Goal: Navigation & Orientation: Find specific page/section

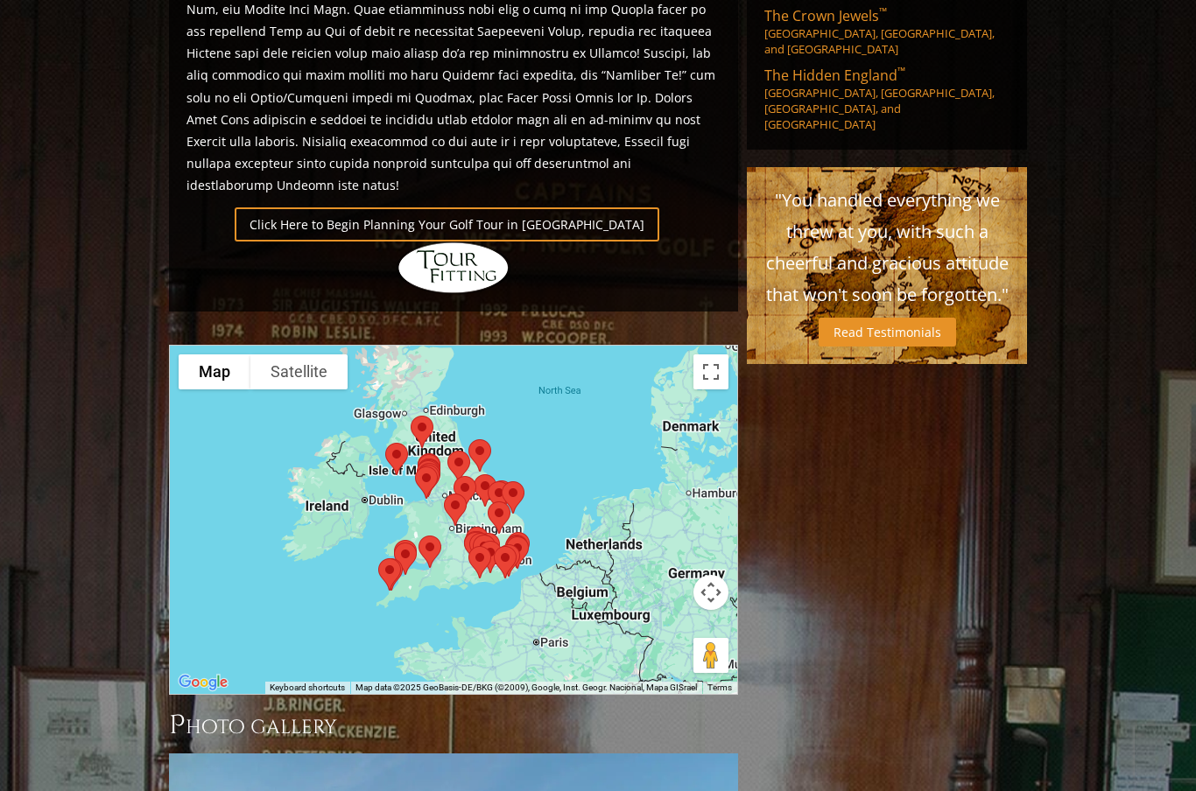
scroll to position [1185, 0]
click at [413, 529] on div at bounding box center [453, 517] width 569 height 348
click at [276, 408] on div at bounding box center [453, 520] width 567 height 348
click at [268, 425] on div at bounding box center [453, 520] width 567 height 348
click at [304, 427] on div at bounding box center [453, 520] width 567 height 348
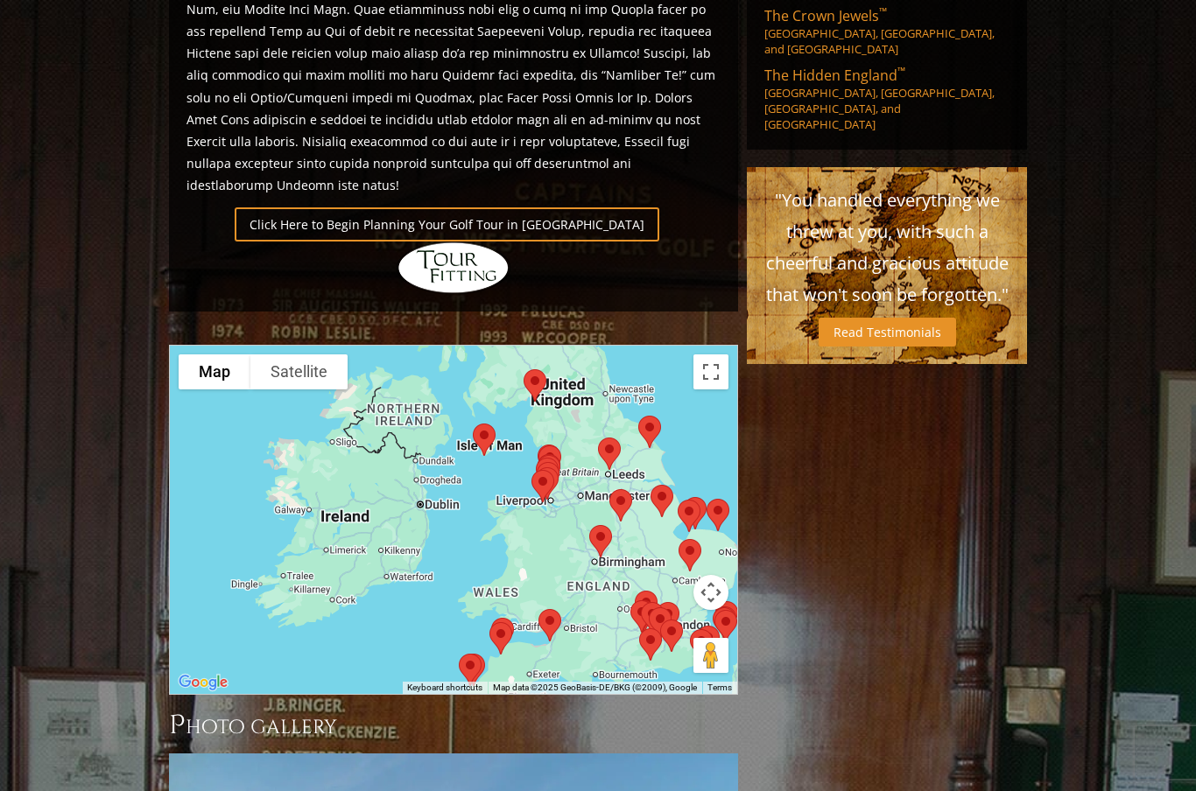
click at [704, 355] on button "Toggle fullscreen view" at bounding box center [710, 372] width 35 height 35
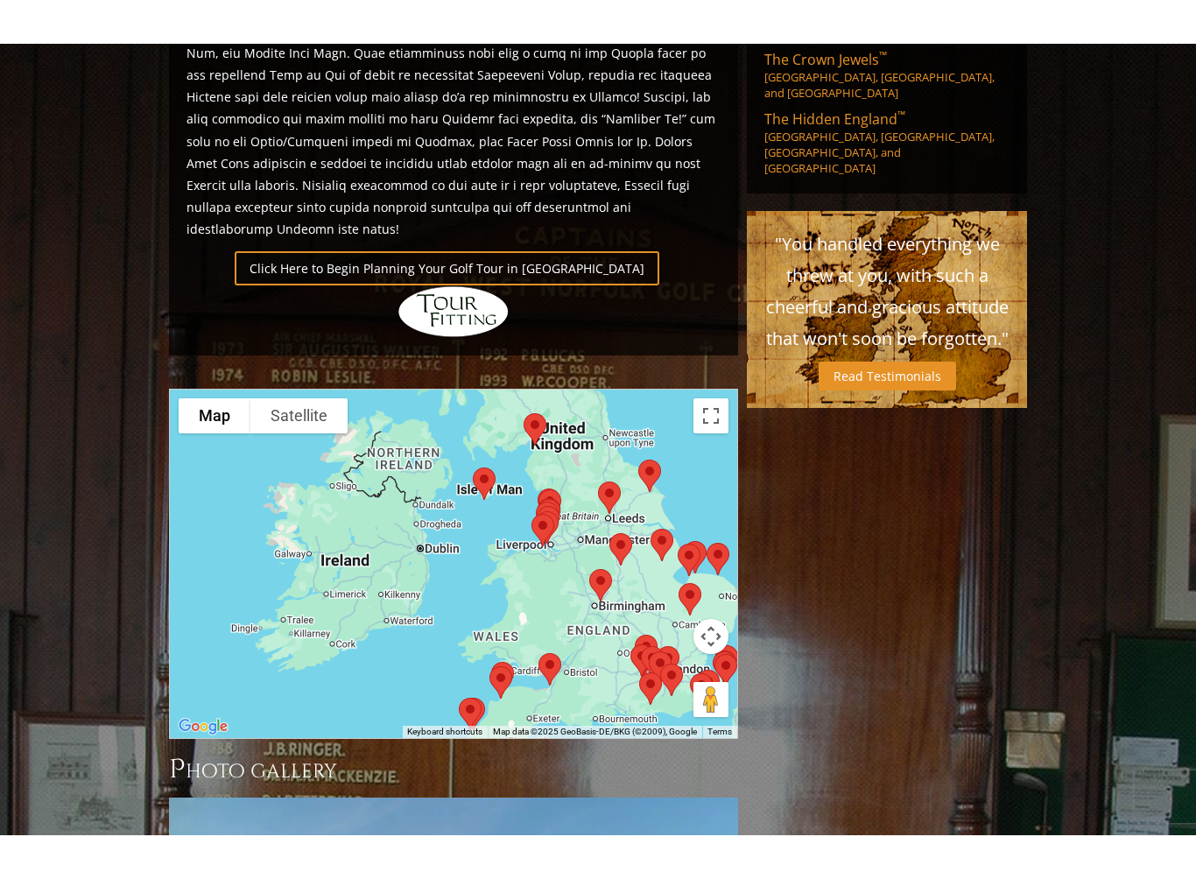
scroll to position [0, 0]
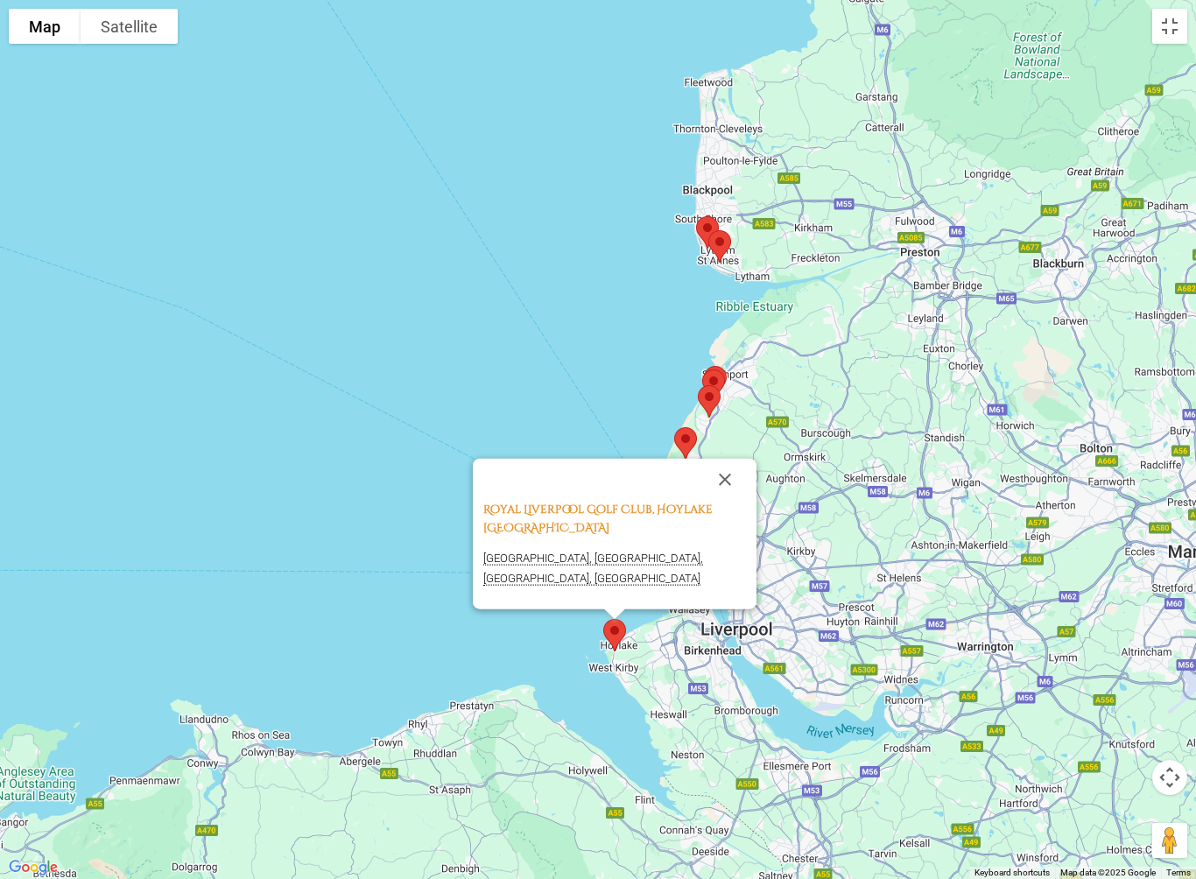
click at [720, 470] on button "Close" at bounding box center [725, 480] width 42 height 42
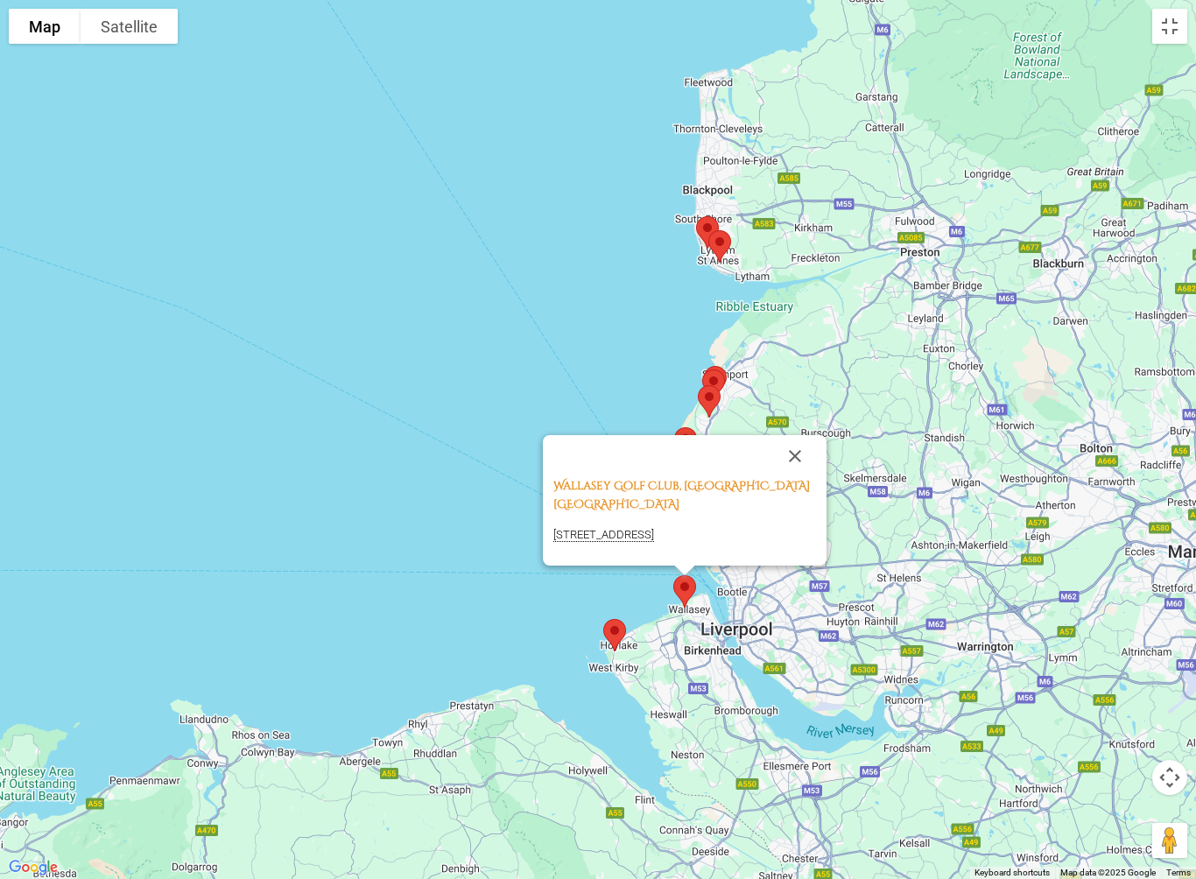
click at [804, 435] on button "Close" at bounding box center [795, 456] width 42 height 42
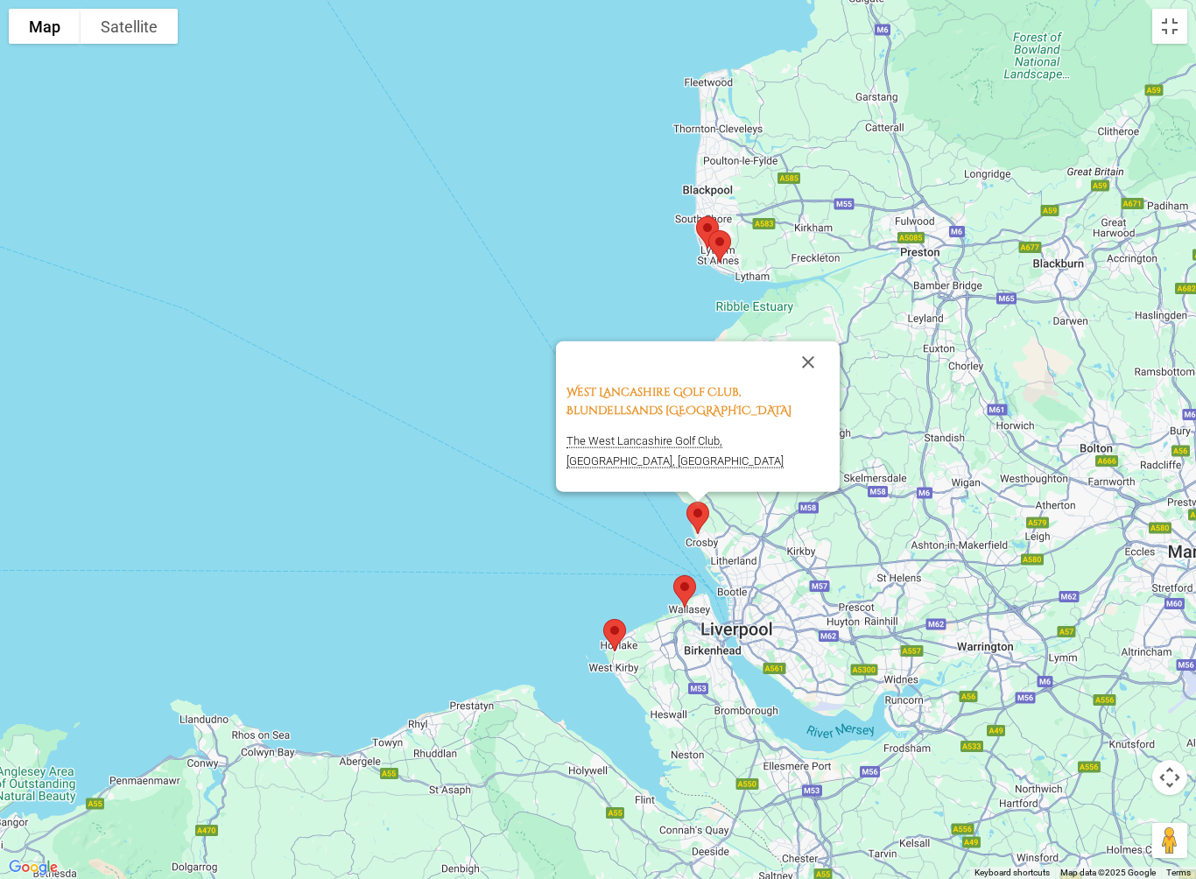
click at [811, 359] on button "Close" at bounding box center [808, 362] width 42 height 42
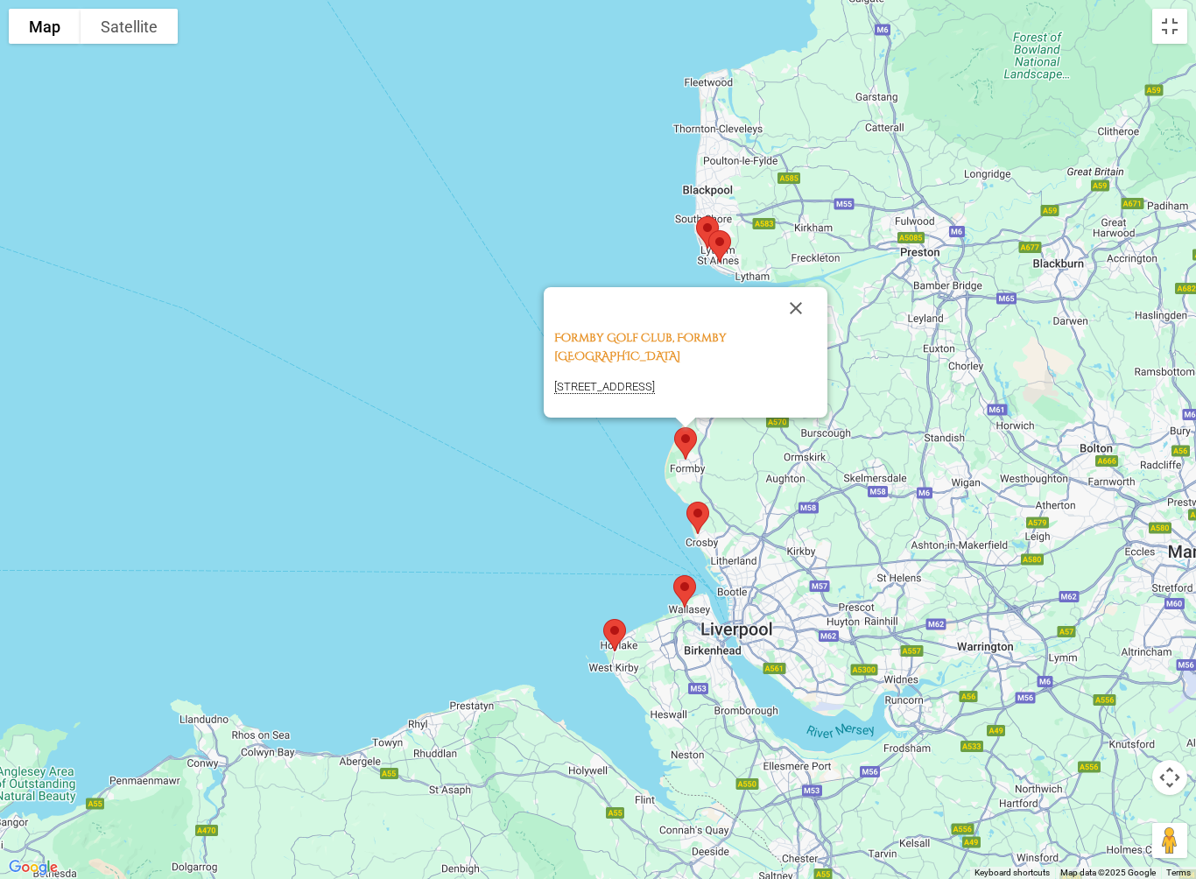
click at [797, 326] on button "Close" at bounding box center [796, 308] width 42 height 42
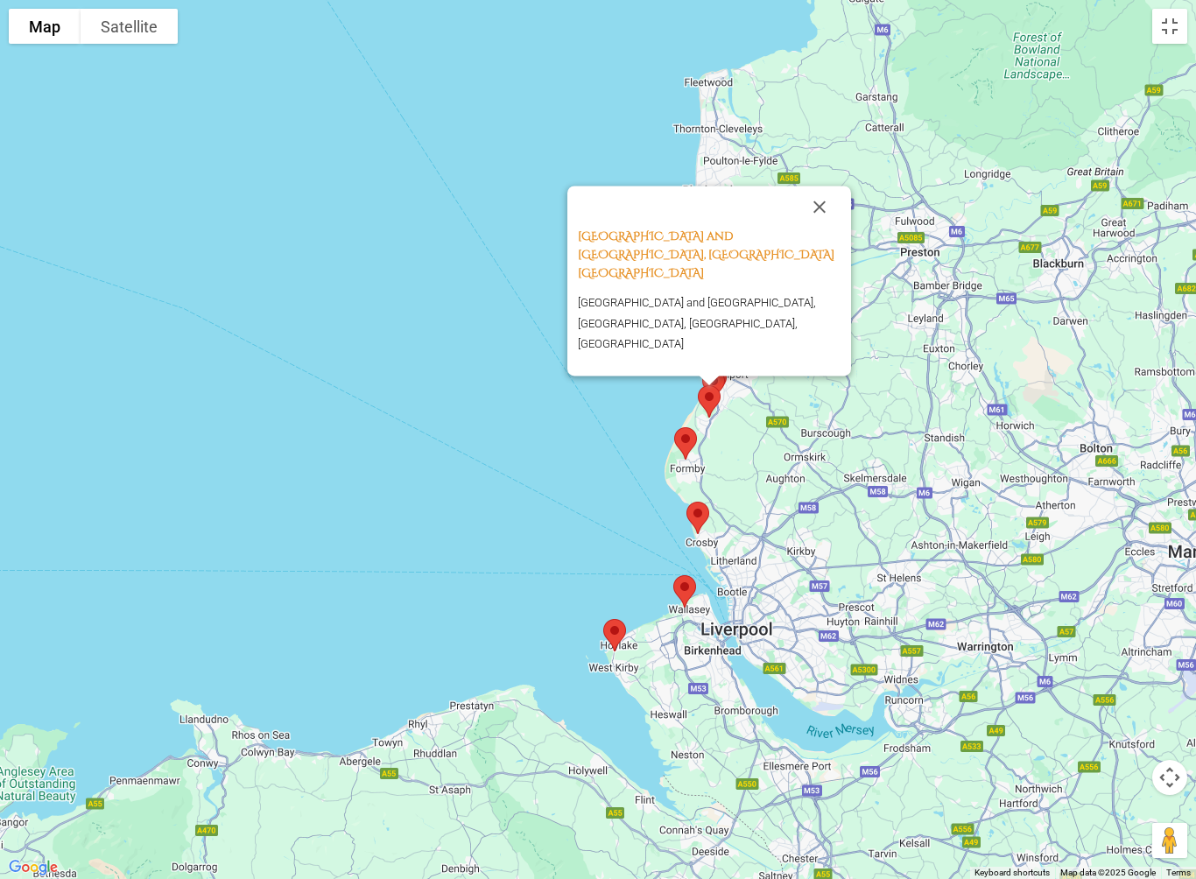
click at [812, 228] on button "Close" at bounding box center [819, 207] width 42 height 42
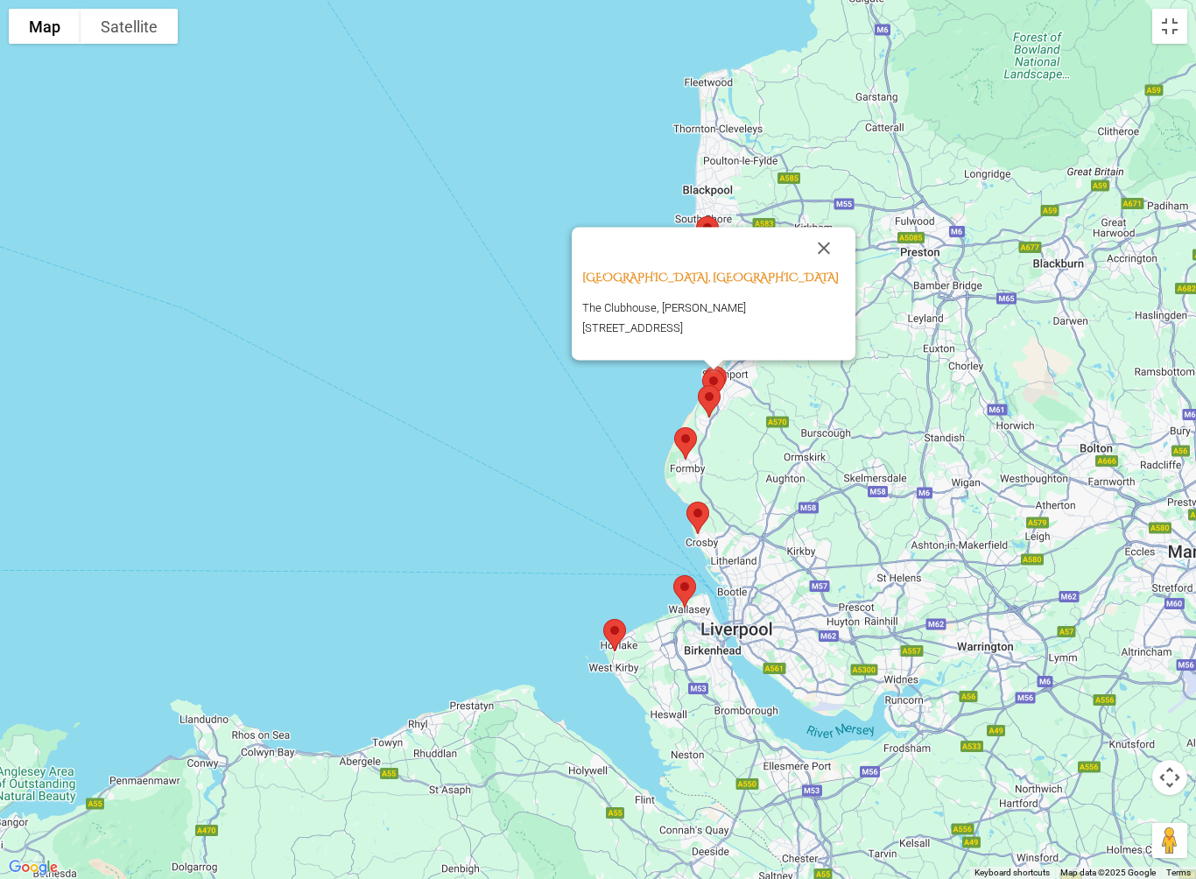
click at [819, 229] on button "Close" at bounding box center [824, 248] width 42 height 42
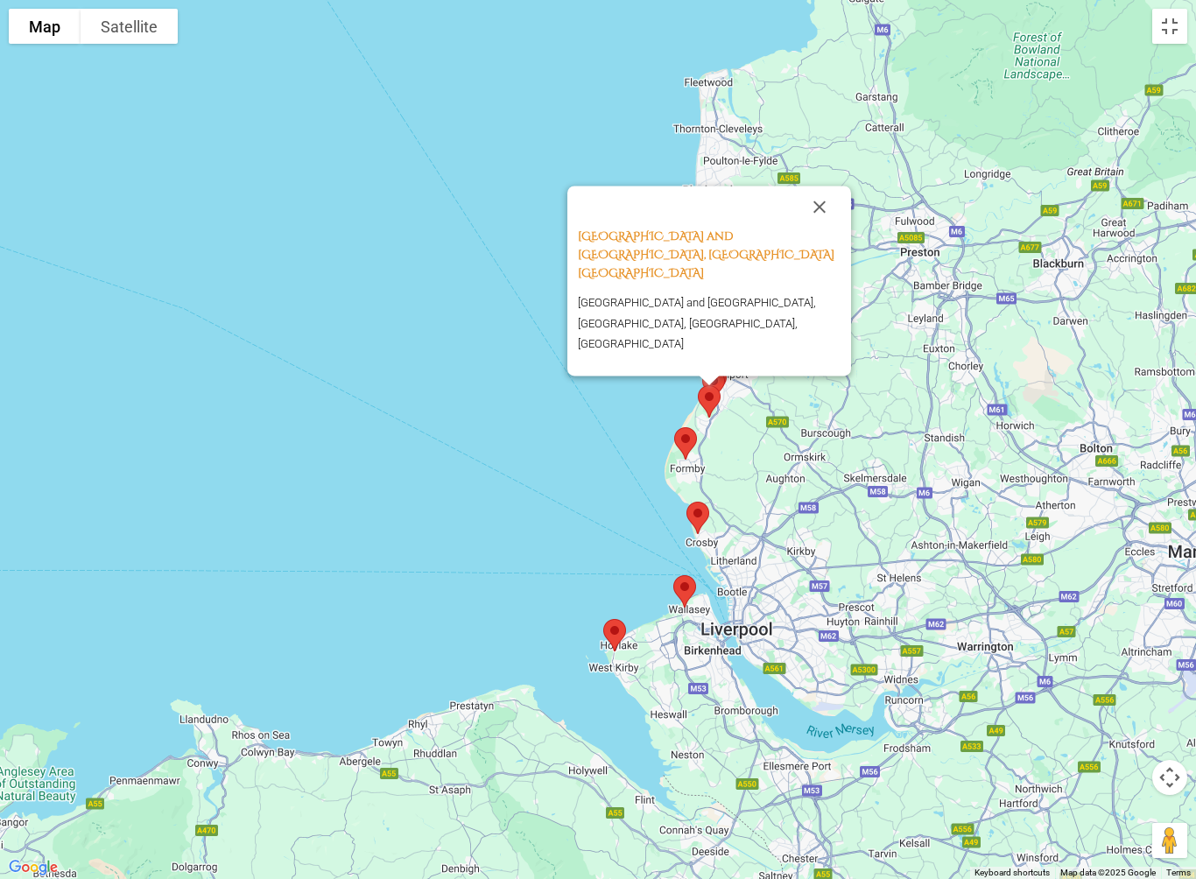
click at [818, 228] on button "Close" at bounding box center [819, 207] width 42 height 42
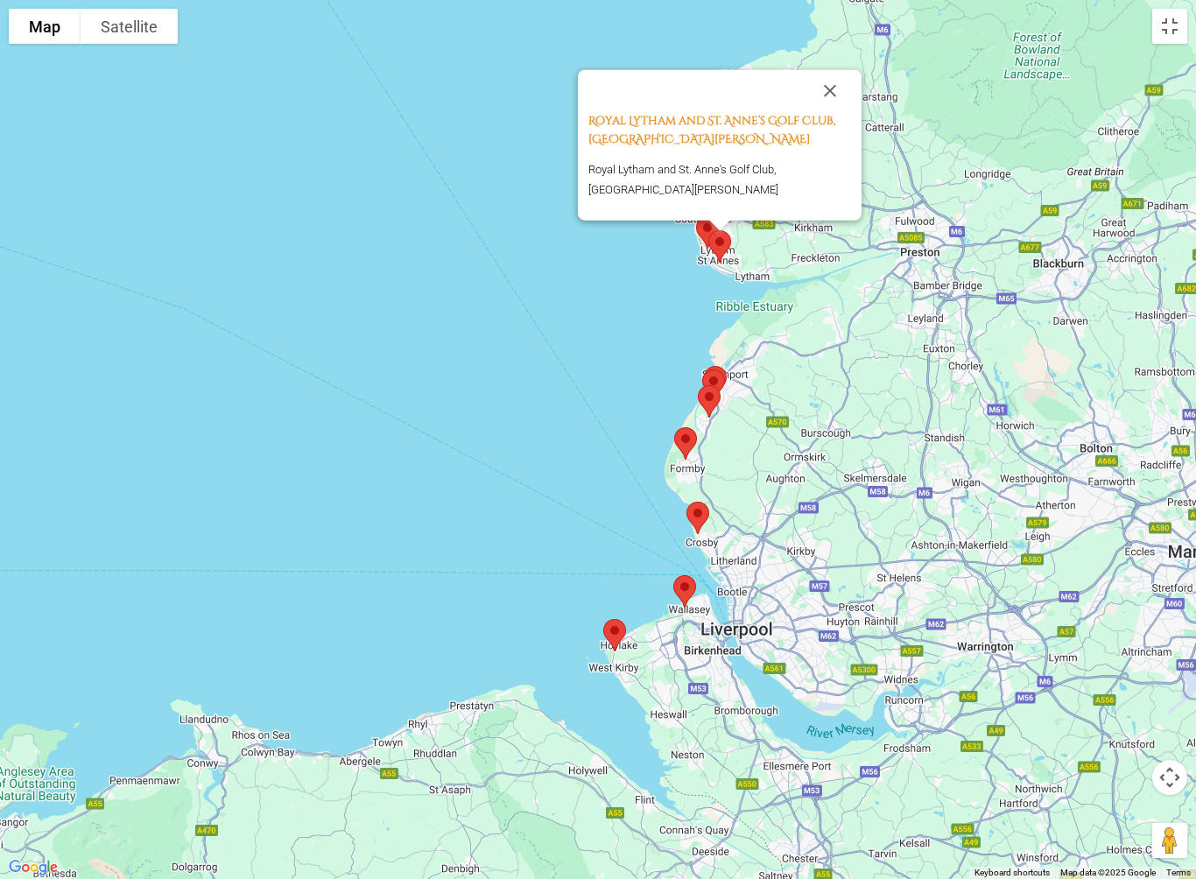
click at [825, 88] on button "Close" at bounding box center [830, 91] width 42 height 42
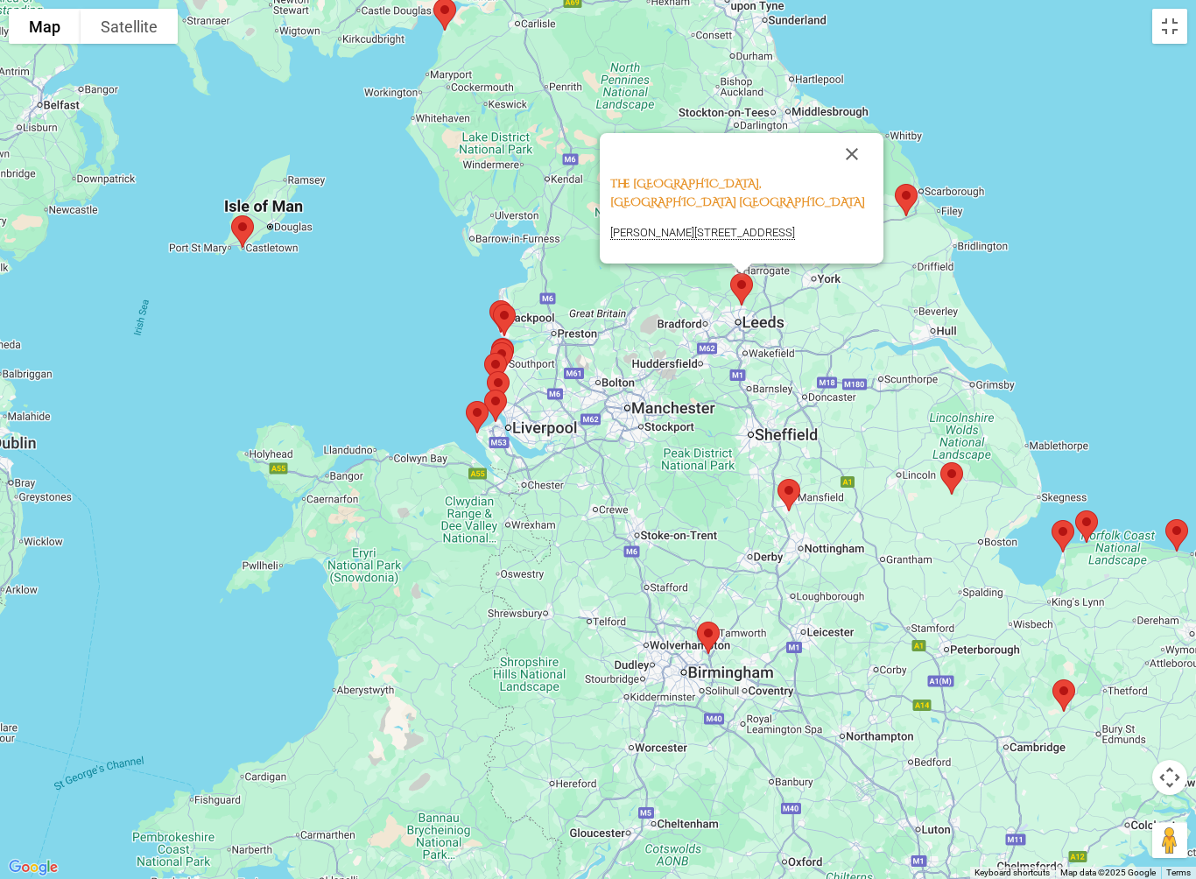
click at [861, 135] on button "Close" at bounding box center [852, 154] width 42 height 42
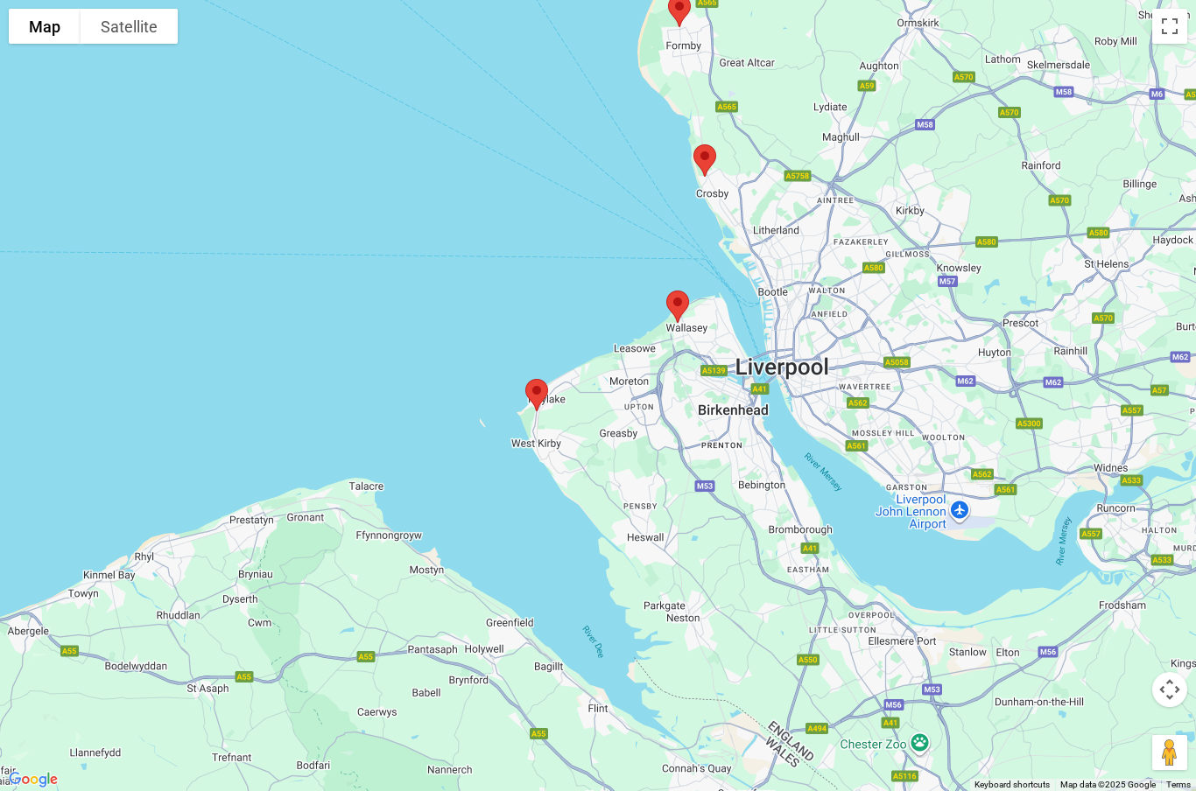
scroll to position [1697, 0]
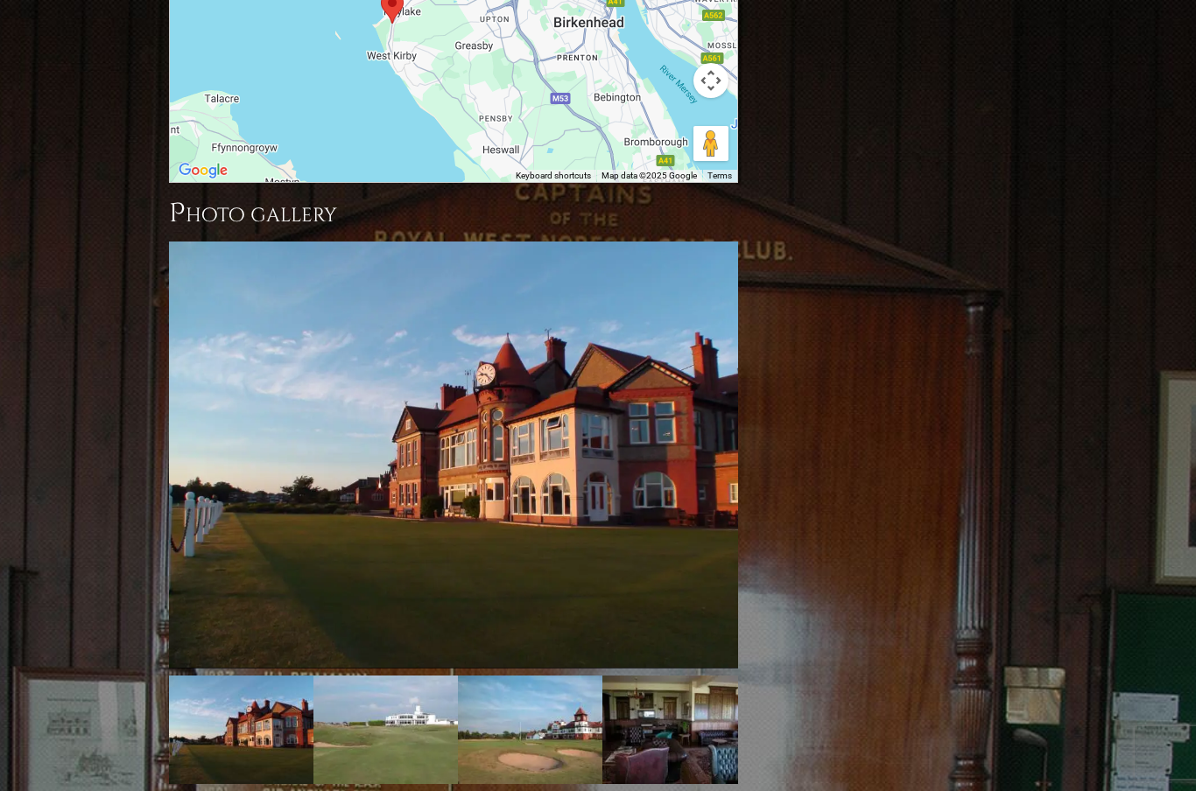
click at [497, 398] on img at bounding box center [453, 455] width 569 height 427
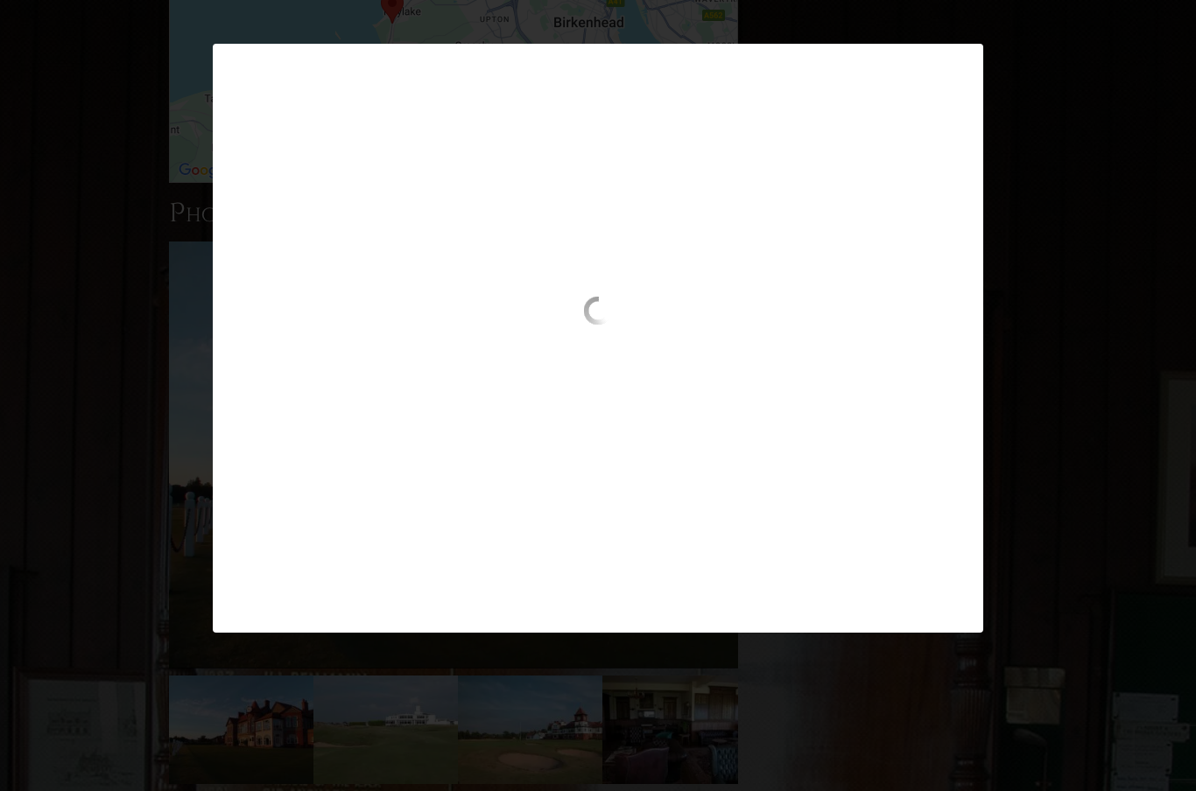
click at [399, 422] on div at bounding box center [598, 370] width 771 height 147
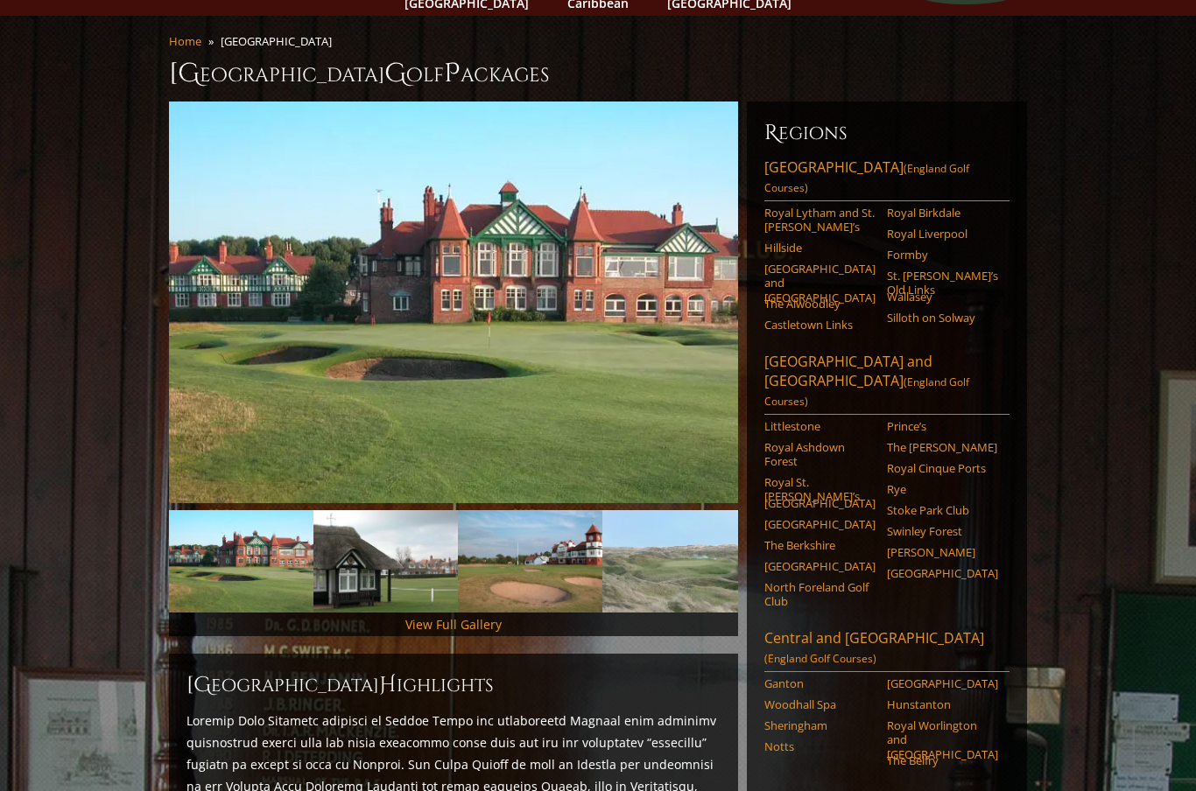
scroll to position [0, 0]
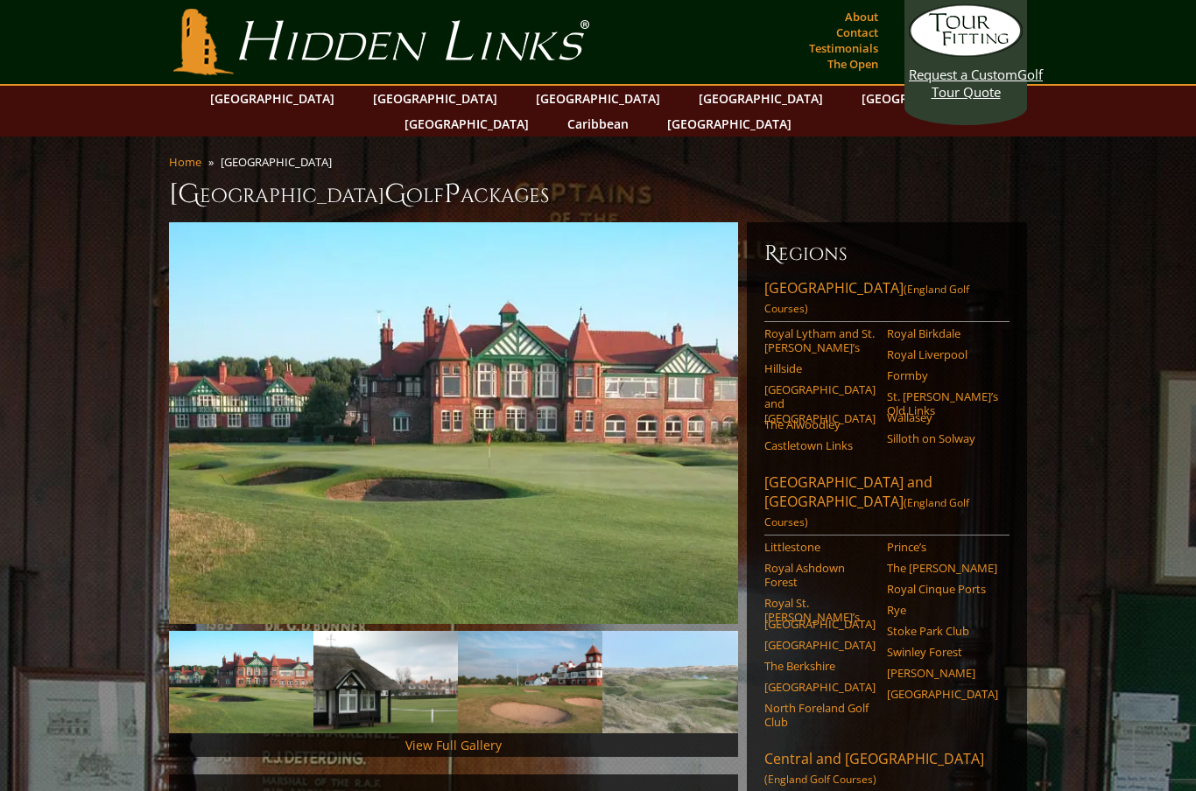
click at [537, 111] on link "[GEOGRAPHIC_DATA]" at bounding box center [467, 123] width 142 height 25
